Goal: Obtain resource: Download file/media

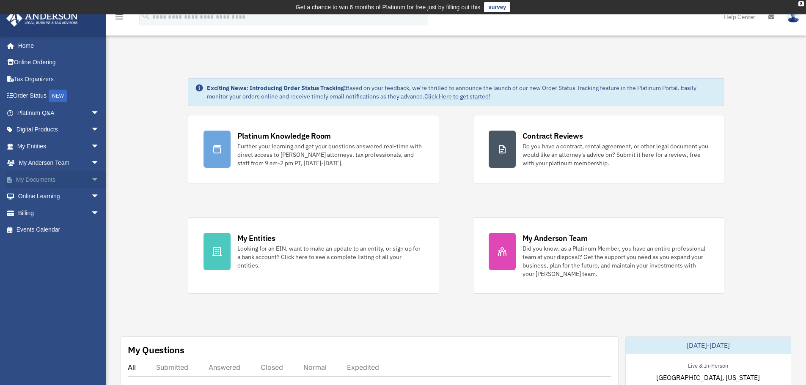
click at [91, 179] on span "arrow_drop_down" at bounding box center [99, 179] width 17 height 17
click at [52, 195] on link "Box" at bounding box center [62, 196] width 100 height 17
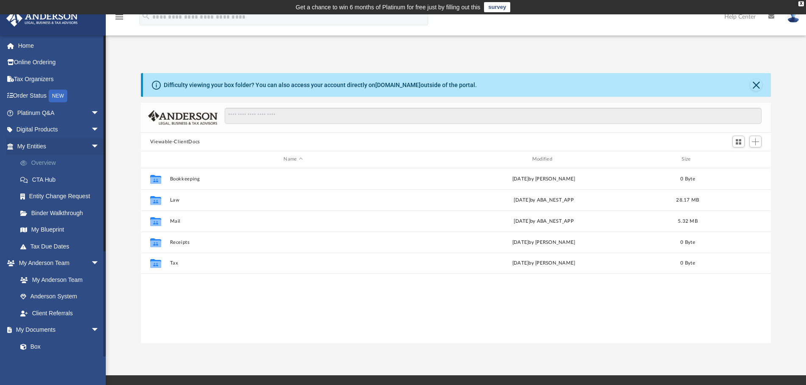
scroll to position [186, 623]
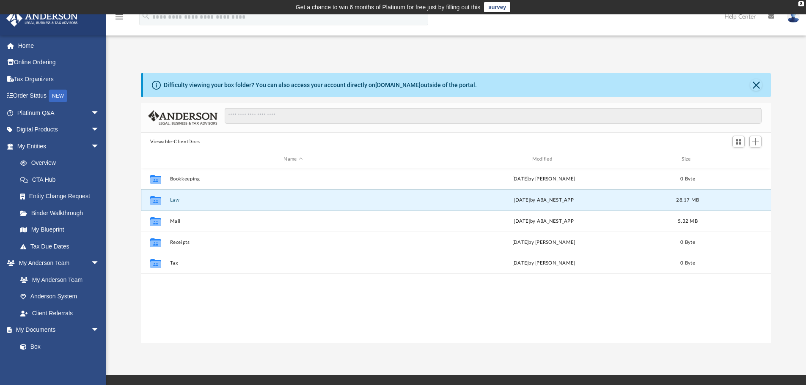
click at [174, 203] on button "Law" at bounding box center [293, 200] width 247 height 5
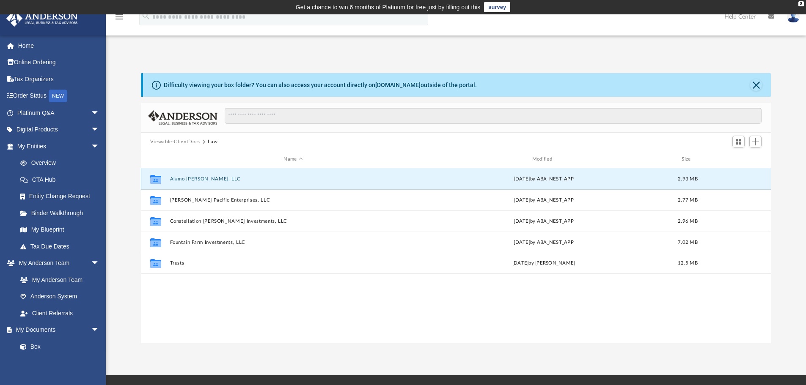
click at [207, 181] on button "Alamo [PERSON_NAME], LLC" at bounding box center [293, 178] width 247 height 5
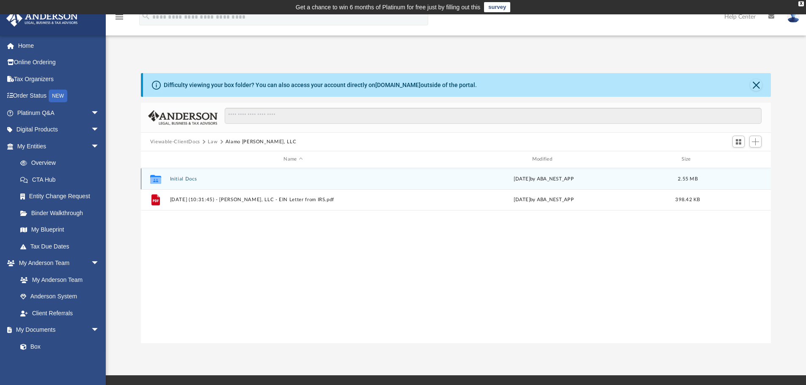
click at [182, 183] on div "Collaborated Folder Initial Docs [DATE] by ABA_NEST_APP 2.55 MB" at bounding box center [456, 178] width 630 height 21
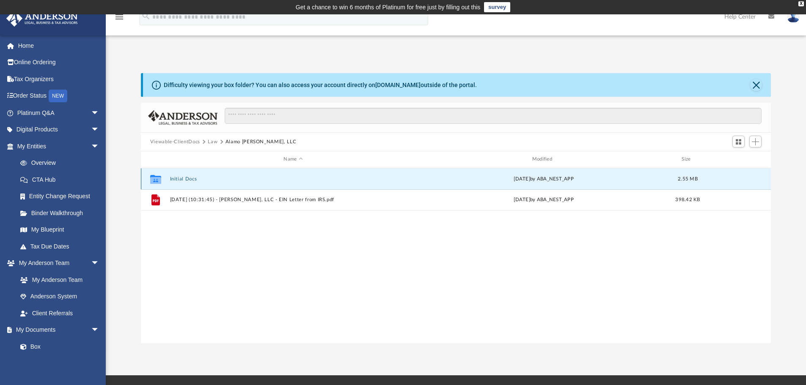
click at [183, 178] on button "Initial Docs" at bounding box center [293, 178] width 247 height 5
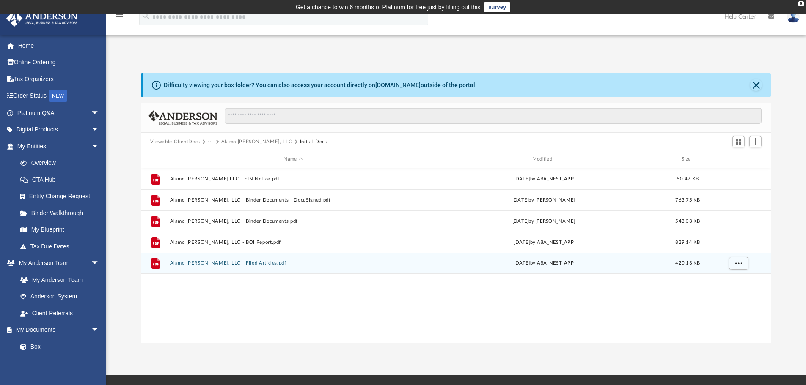
click at [240, 262] on button "Alamo [PERSON_NAME], LLC - Filed Articles.pdf" at bounding box center [293, 263] width 247 height 5
